Goal: Download file/media

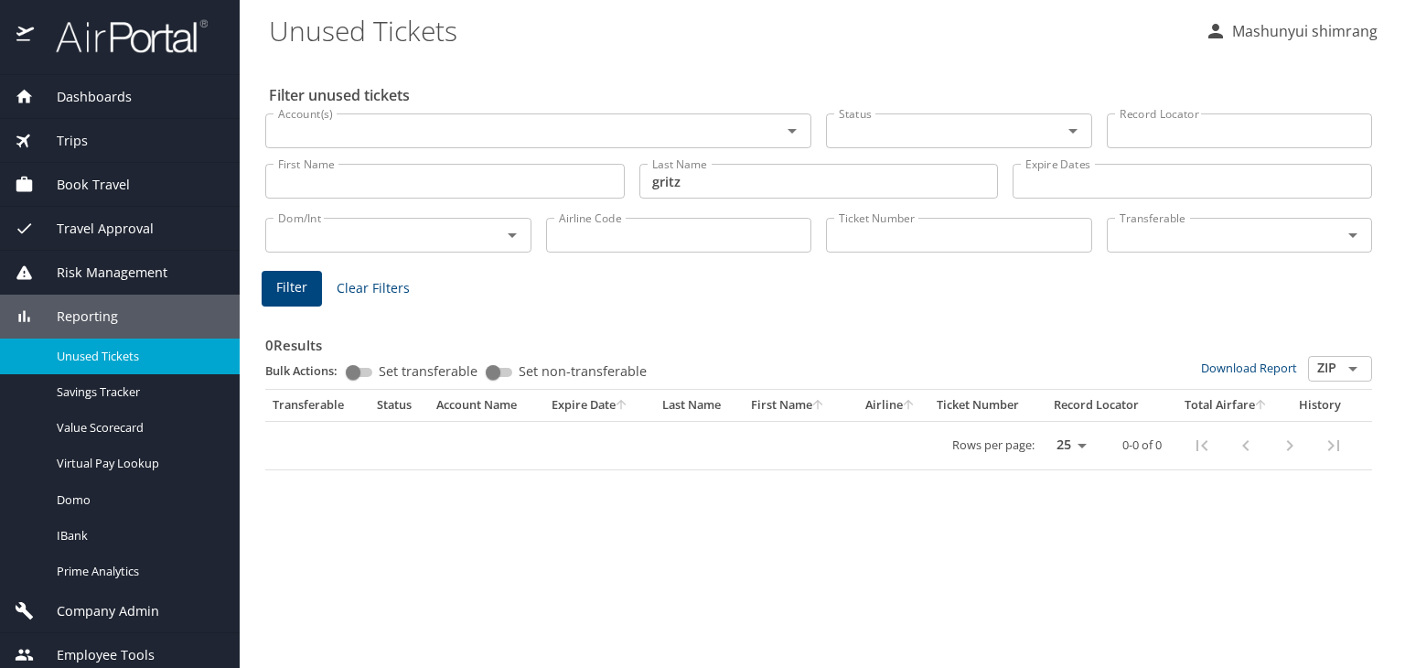
drag, startPoint x: 113, startPoint y: 43, endPoint x: 213, endPoint y: 59, distance: 101.1
click at [113, 43] on img at bounding box center [122, 36] width 172 height 36
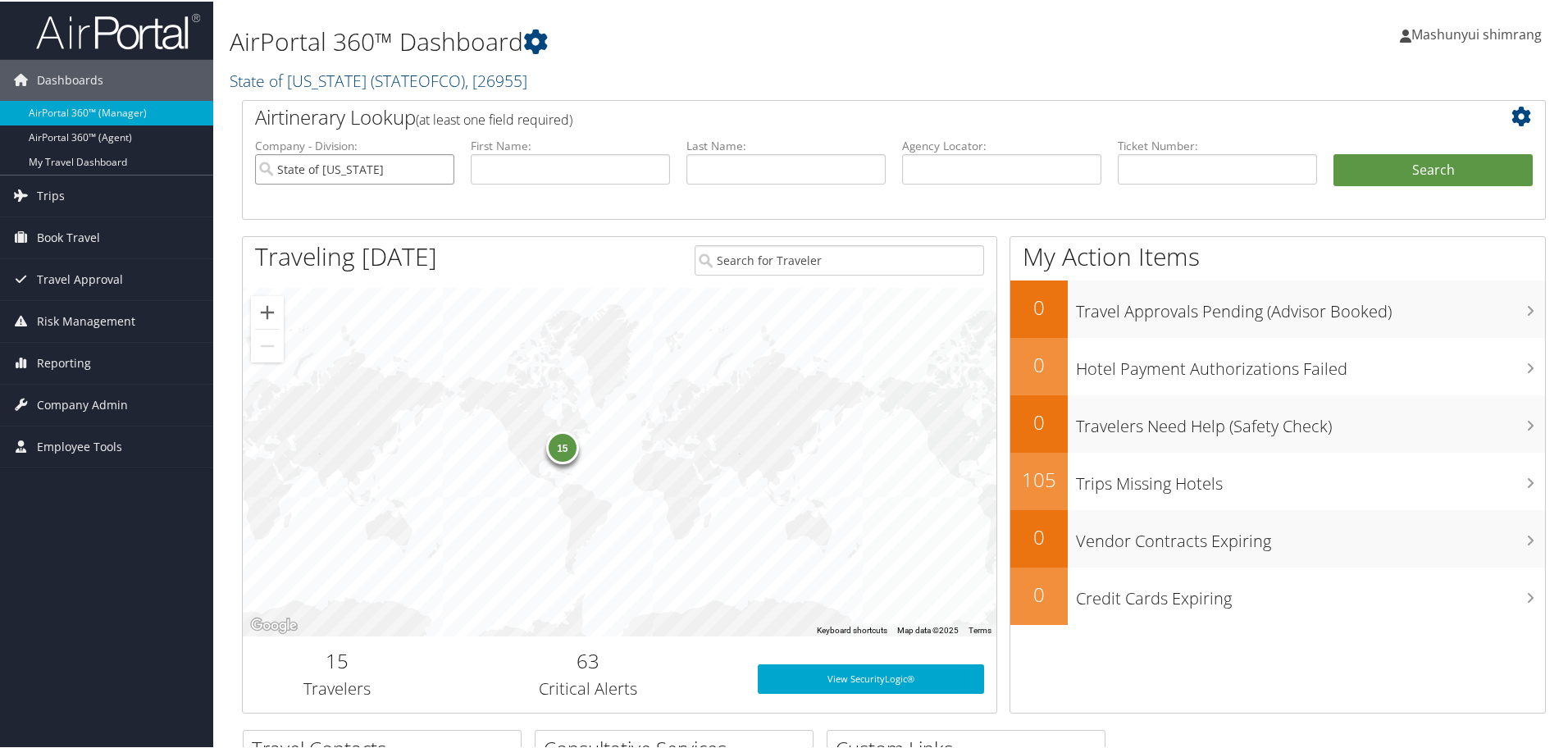
click at [440, 172] on input "State of Colorado" at bounding box center [354, 168] width 199 height 30
click at [964, 172] on input "text" at bounding box center [1001, 168] width 199 height 30
paste input "DC77Q3"
type input "DC77Q3"
click at [1458, 161] on button "Search" at bounding box center [1433, 169] width 199 height 33
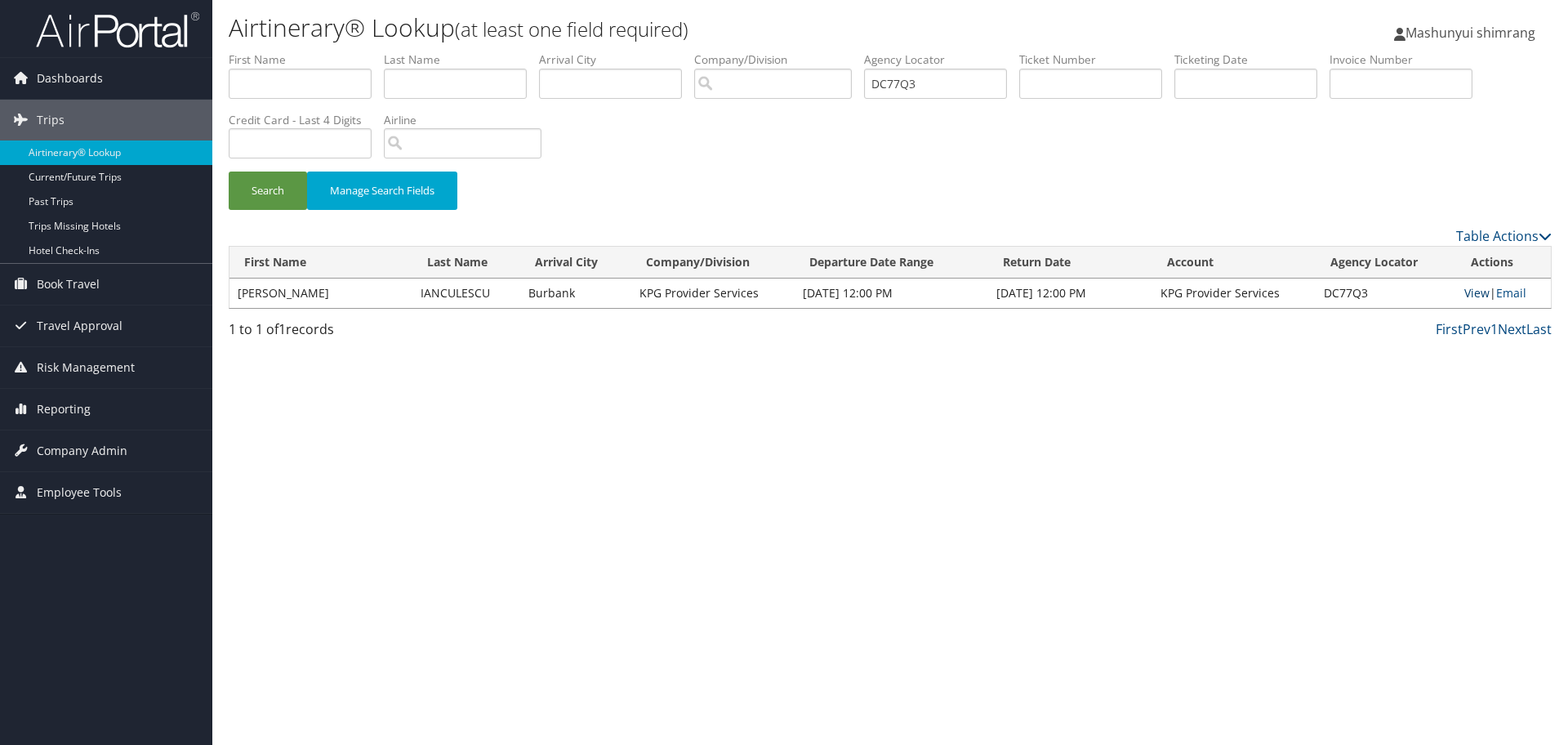
click at [1476, 287] on link "View" at bounding box center [1477, 292] width 25 height 15
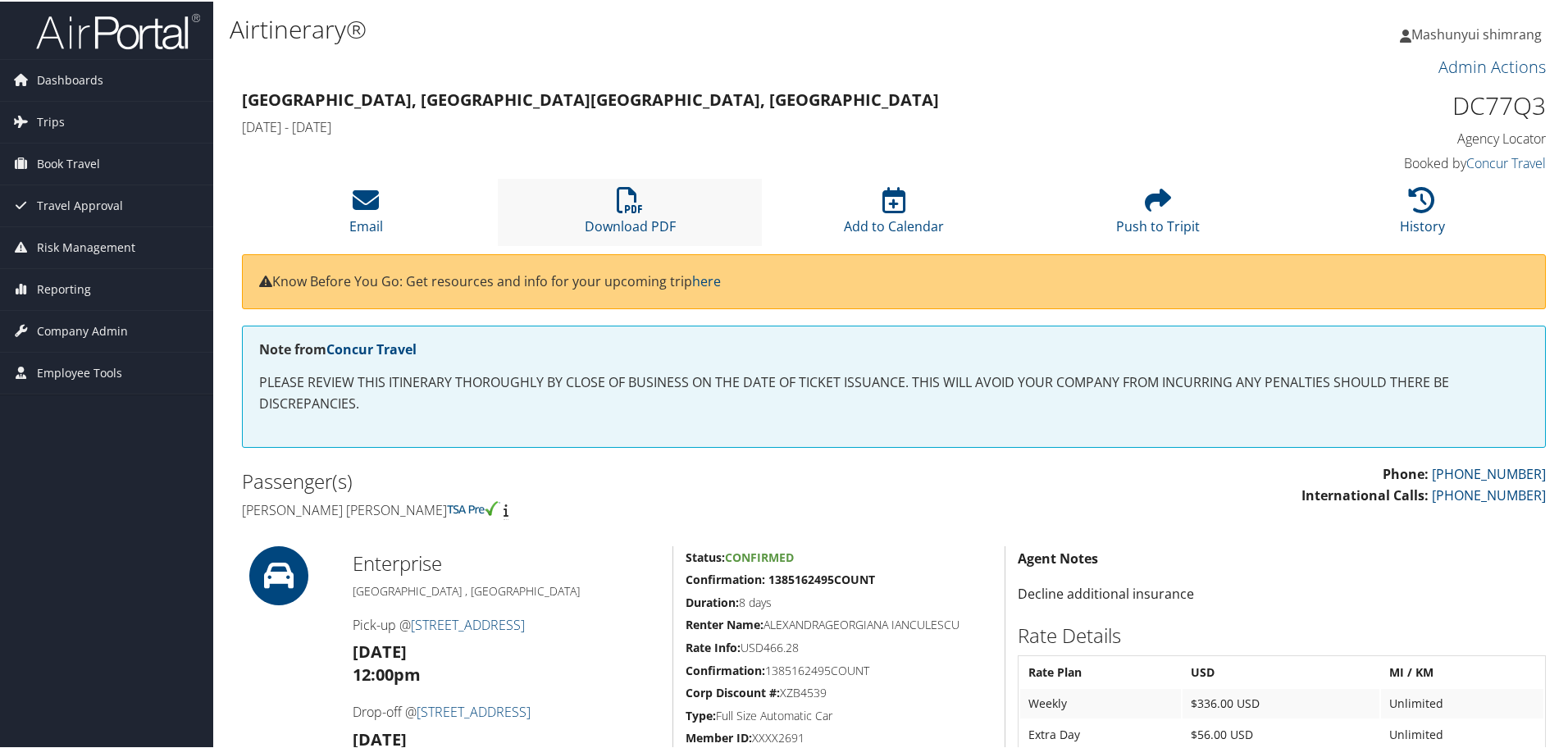
click at [663, 213] on li "Download PDF" at bounding box center [629, 211] width 264 height 66
click at [624, 217] on link "Download PDF" at bounding box center [630, 214] width 91 height 39
